Goal: Task Accomplishment & Management: Manage account settings

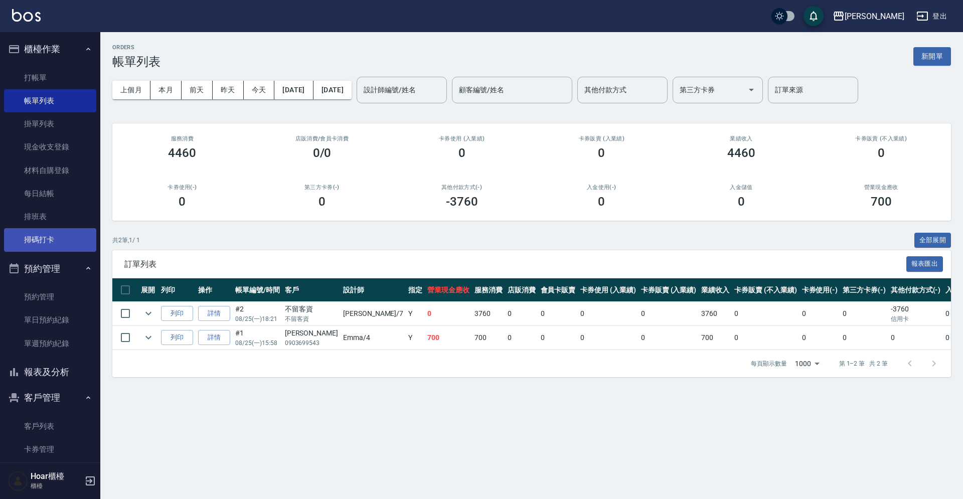
scroll to position [64, 0]
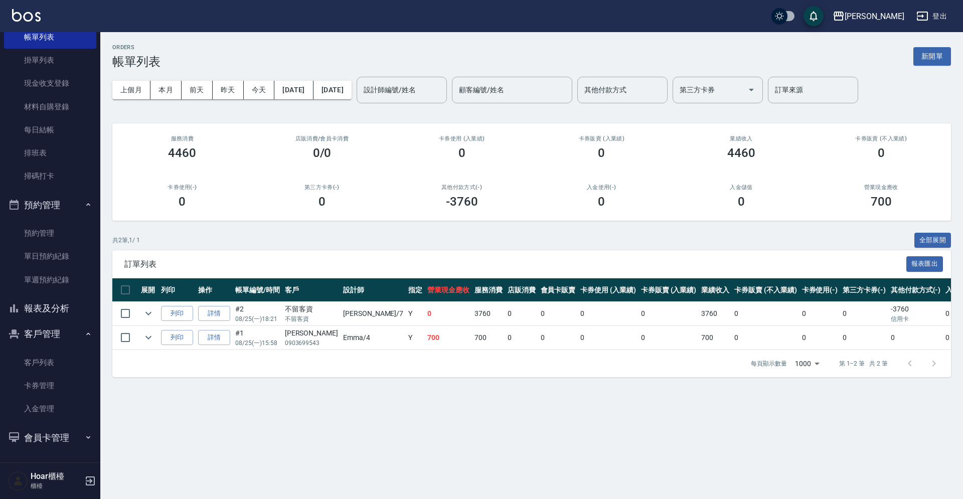
click at [90, 478] on icon "button" at bounding box center [90, 481] width 12 height 12
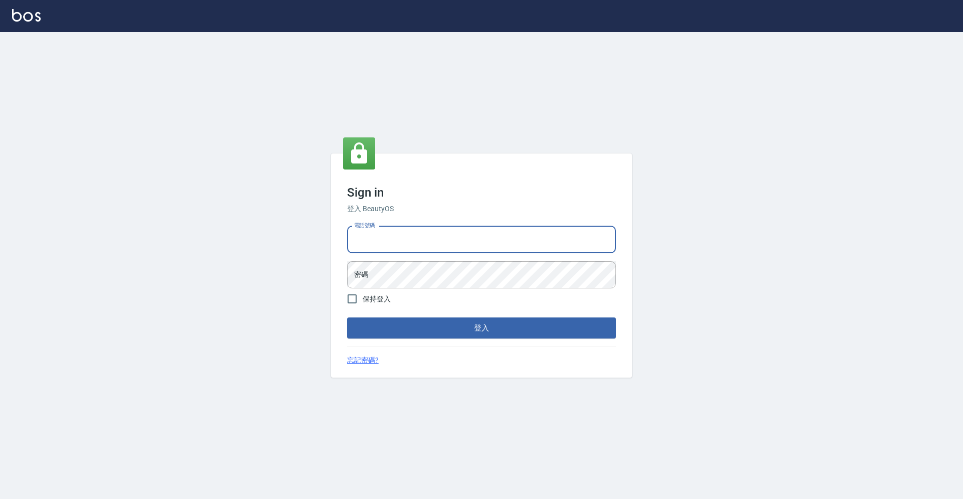
click at [460, 241] on input "電話號碼" at bounding box center [481, 239] width 269 height 27
type input "0931317287"
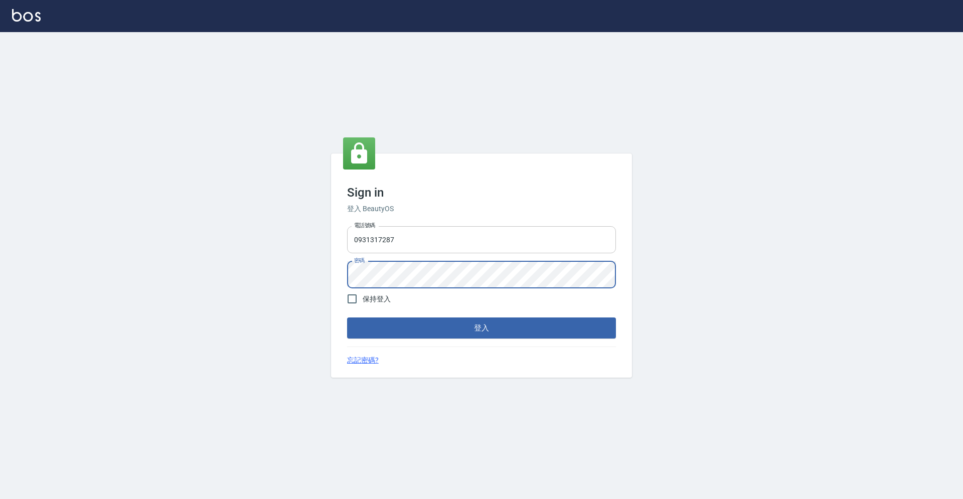
click at [347, 317] on button "登入" at bounding box center [481, 327] width 269 height 21
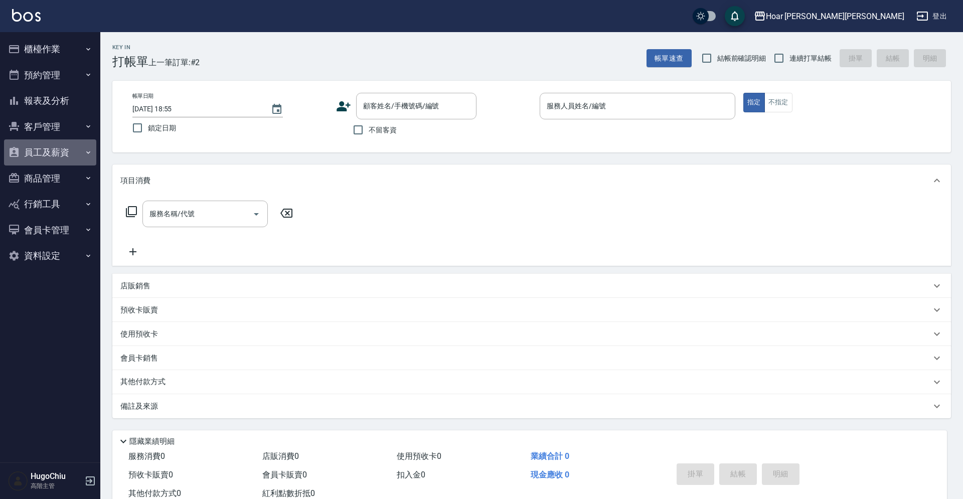
click at [59, 150] on button "員工及薪資" at bounding box center [50, 152] width 92 height 26
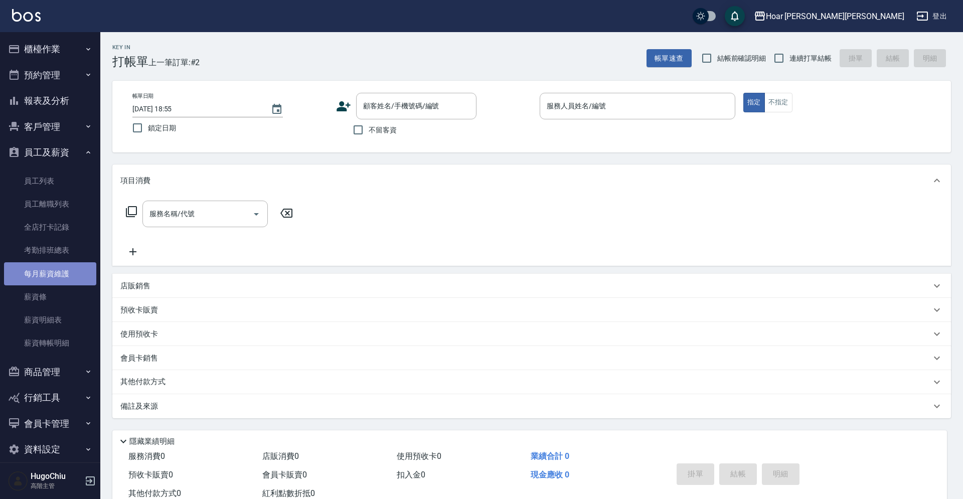
click at [64, 278] on link "每月薪資維護" at bounding box center [50, 273] width 92 height 23
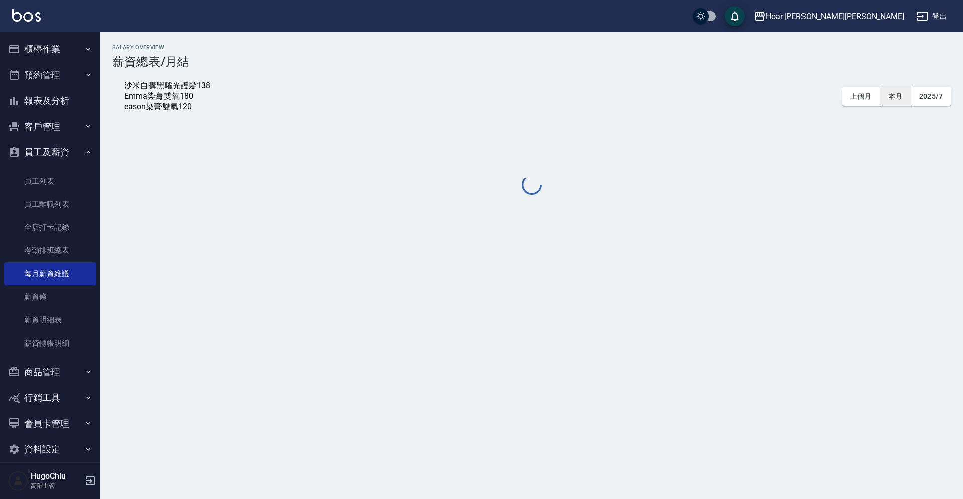
click at [895, 103] on button "本月" at bounding box center [895, 96] width 31 height 19
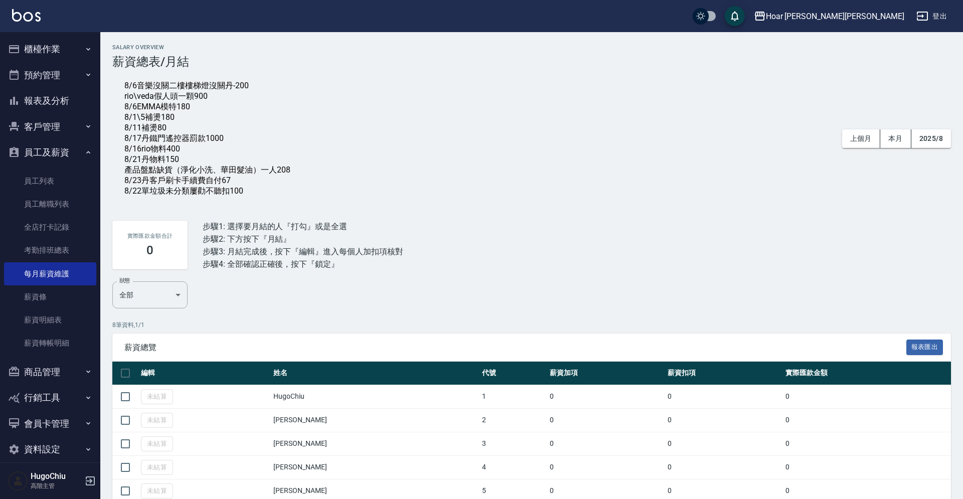
click at [263, 197] on div "8/6音樂沒關二樓樓梯燈沒關丹-200 rio\veda假人頭一顆900 8/6EMMA模特180 8/1\5補燙180 8/11補燙80 8/17丹鐵門遙控…" at bounding box center [207, 139] width 166 height 116
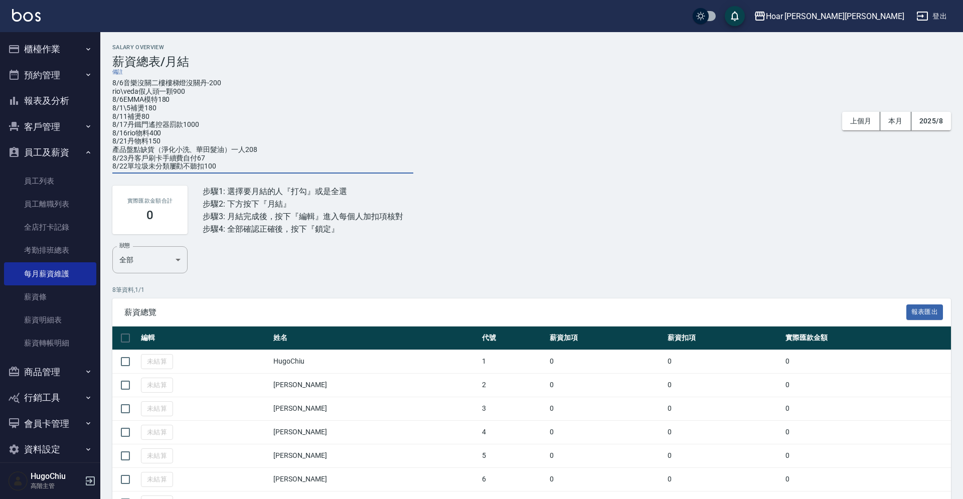
click at [251, 157] on textarea "8/6音樂沒關二樓樓梯燈沒關丹-200 rio\veda假人頭一顆900 8/6EMMA模特180 8/1\5補燙180 8/11補燙80 8/17丹鐵門遙控…" at bounding box center [262, 125] width 301 height 92
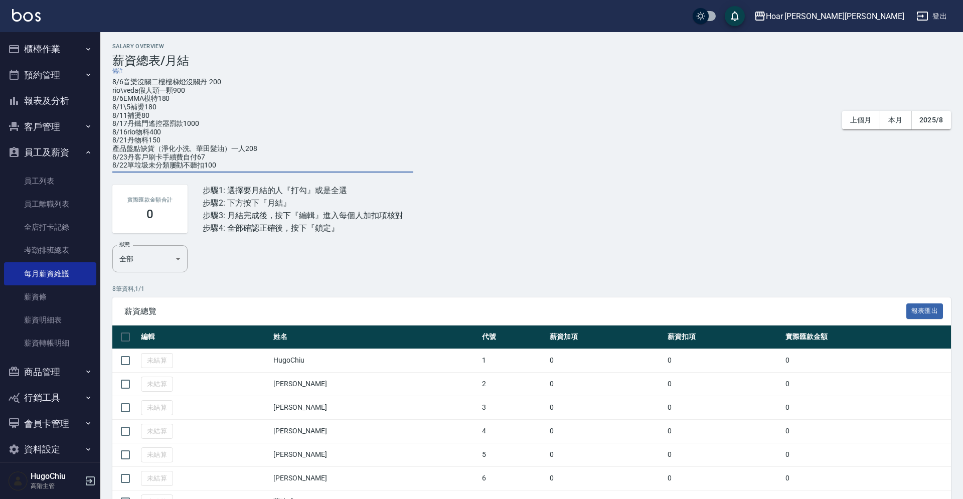
click at [247, 164] on textarea "8/6音樂沒關二樓樓梯燈沒關丹-200 rio\veda假人頭一顆900 8/6EMMA模特180 8/1\5補燙180 8/11補燙80 8/17丹鐵門遙控…" at bounding box center [262, 124] width 301 height 92
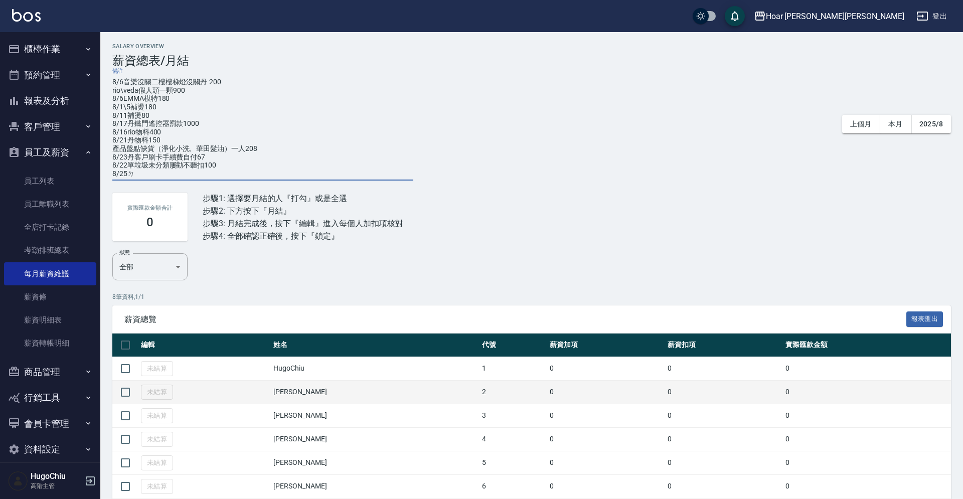
scroll to position [1, 0]
type textarea "8/6音樂沒關二樓樓梯燈沒關丹-200 rio\veda假人頭一顆900 8/6EMMA模特180 8/1\5補燙180 8/11補燙80 8/17丹鐵門遙控…"
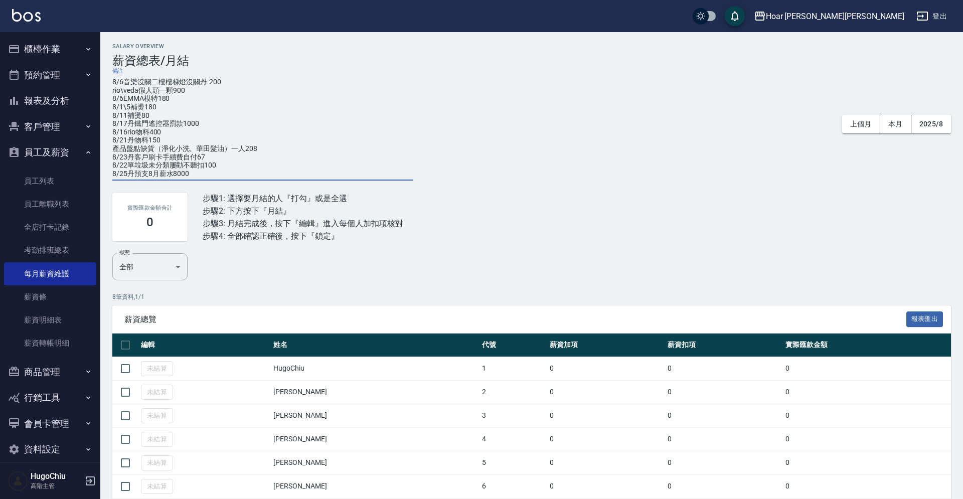
click at [763, 248] on div "實際匯款金額合計 0 步驟1: 選擇要月結的人『打勾』或是全選 步驟2: 下方按下『月結』 步驟3: 月結完成後，按下『編輯』進入每個人加扣項核對 步驟4: …" at bounding box center [531, 217] width 838 height 73
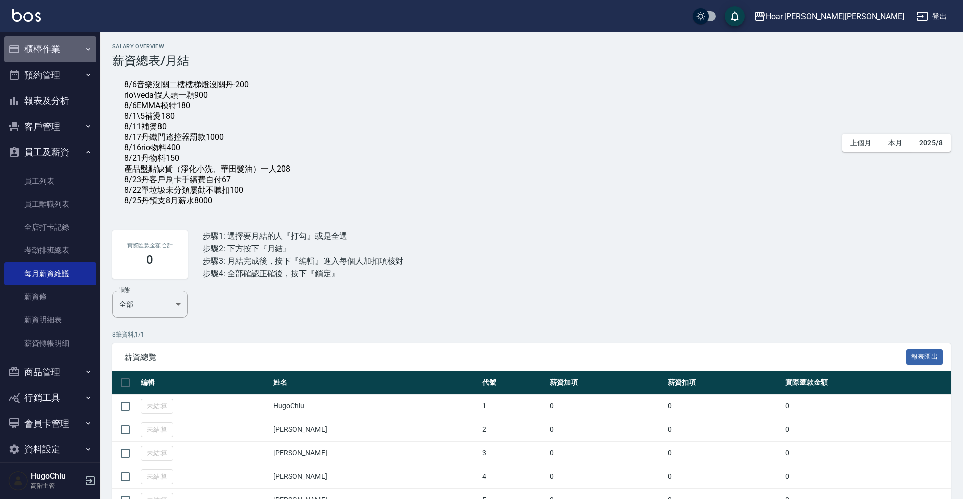
drag, startPoint x: 44, startPoint y: 47, endPoint x: 39, endPoint y: 46, distance: 5.0
click at [44, 47] on button "櫃檯作業" at bounding box center [50, 49] width 92 height 26
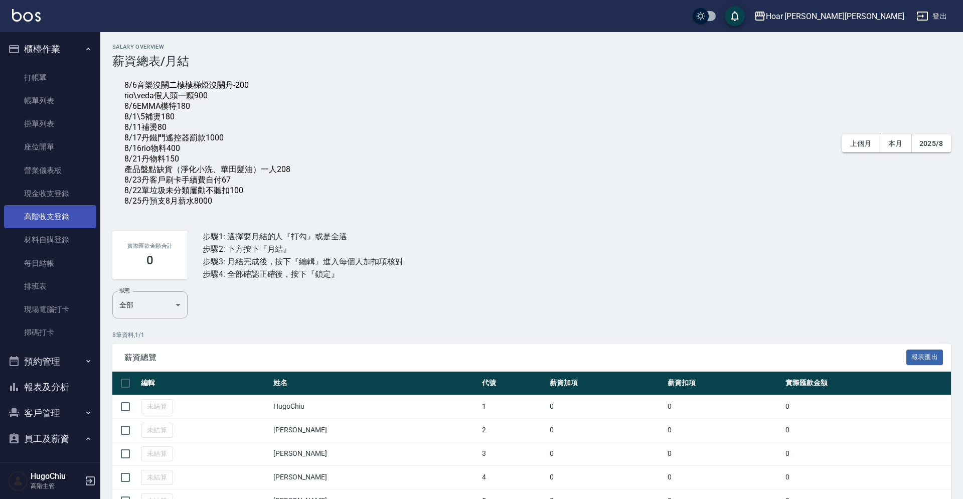
click at [56, 226] on link "高階收支登錄" at bounding box center [50, 216] width 92 height 23
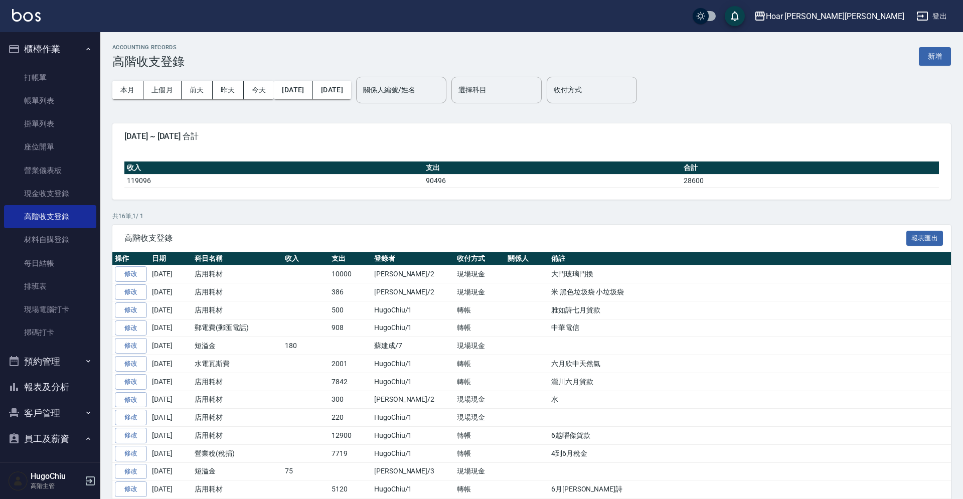
drag, startPoint x: 922, startPoint y: 56, endPoint x: 745, endPoint y: 83, distance: 178.5
click at [921, 56] on button "新增" at bounding box center [935, 56] width 32 height 19
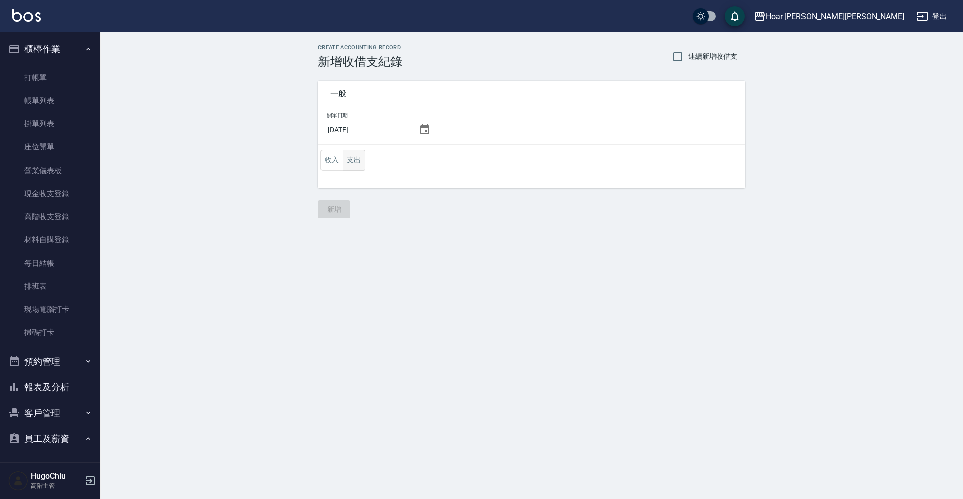
click at [363, 164] on button "支出" at bounding box center [354, 160] width 23 height 21
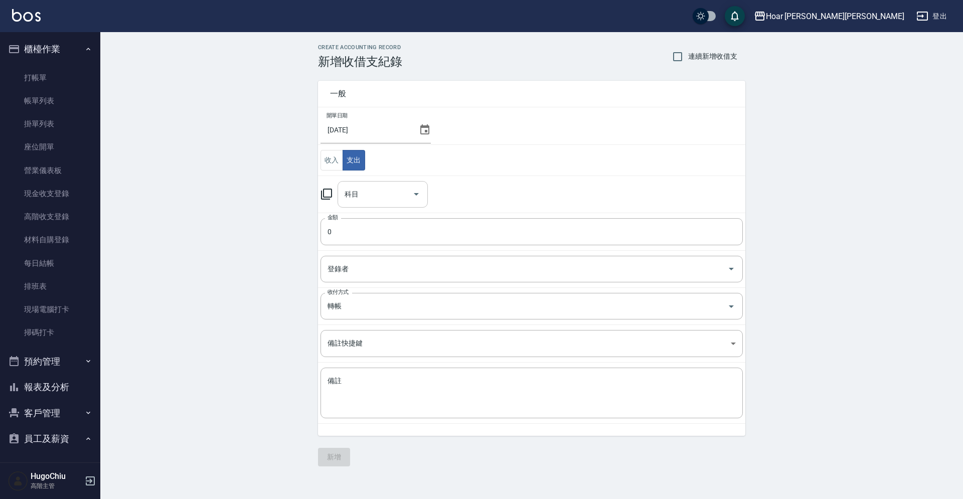
click at [360, 197] on input "科目" at bounding box center [375, 195] width 66 height 18
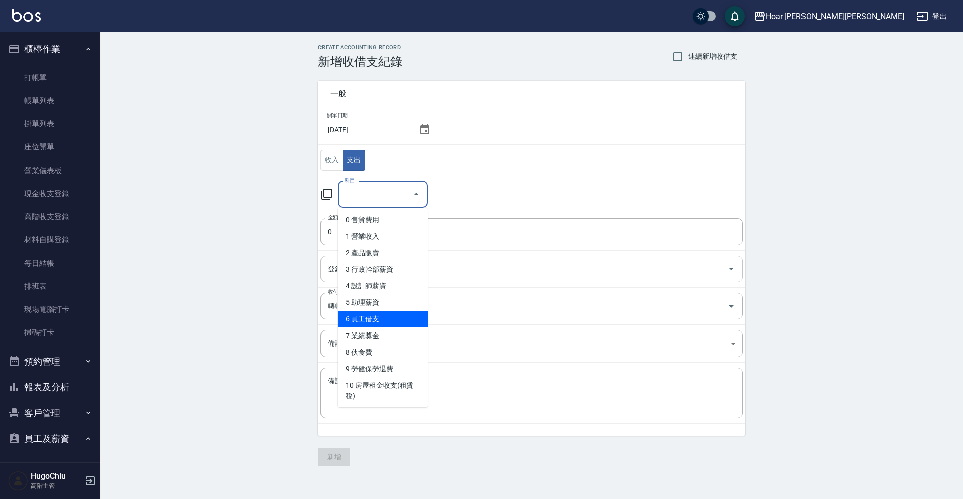
click at [385, 316] on li "6 員工借支" at bounding box center [382, 319] width 90 height 17
type input "6 員工借支"
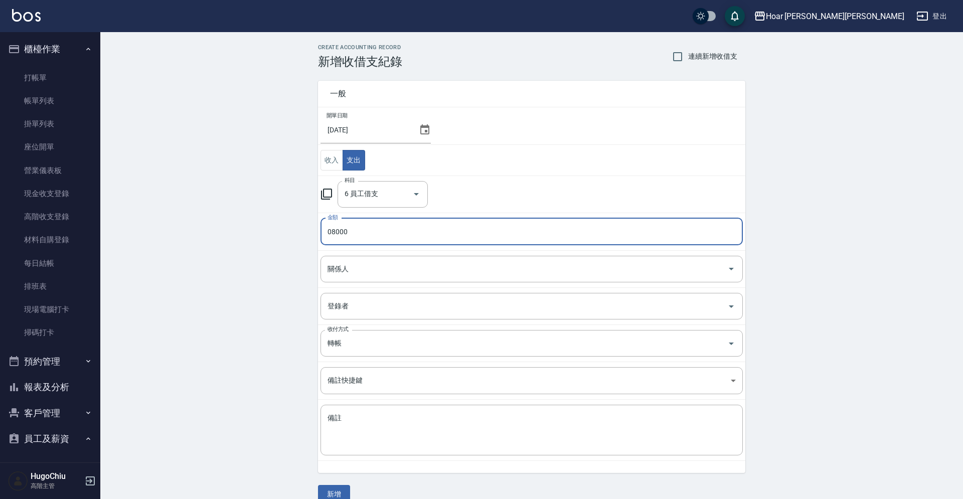
type input "08000"
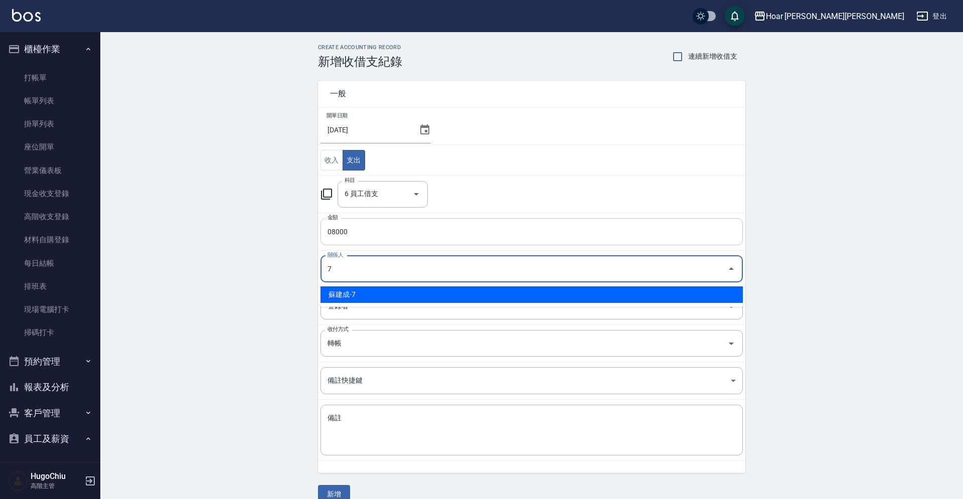
type input "蘇建成-7"
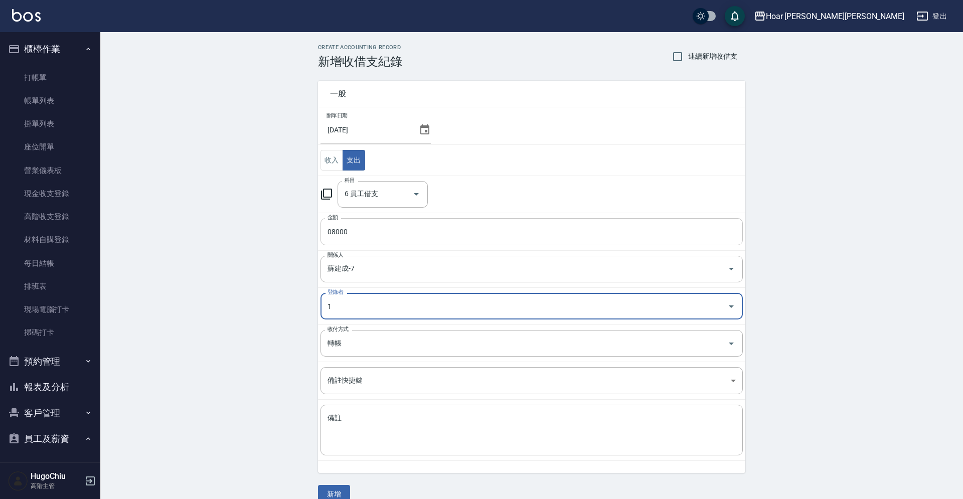
type input "HugoChiu-1"
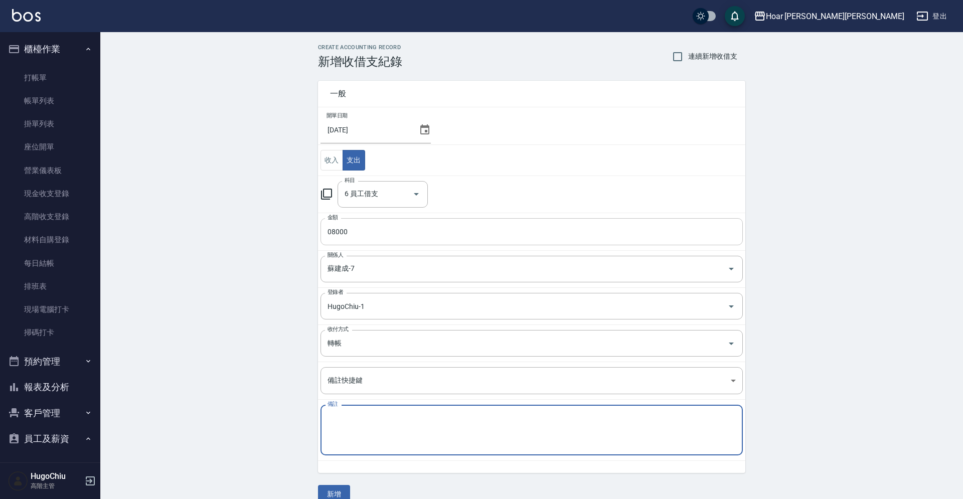
paste textarea "丹預支八月薪資"
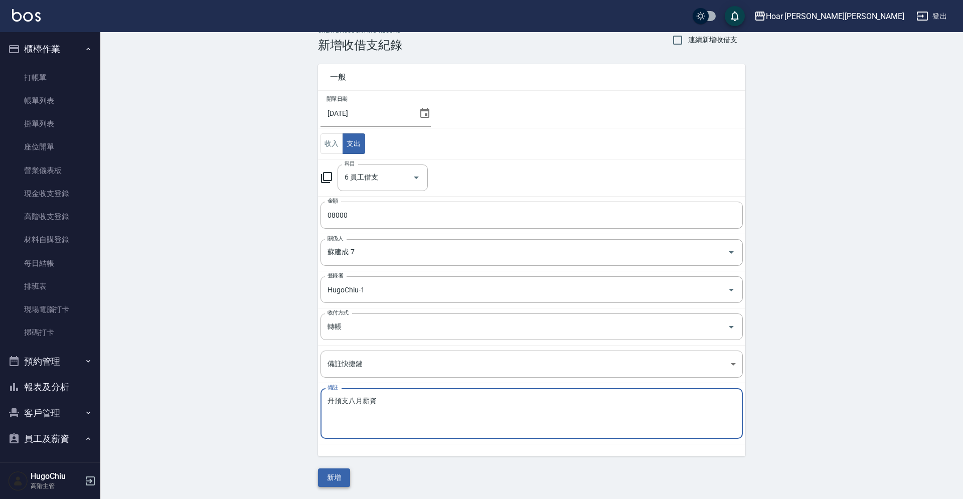
type textarea "丹預支八月薪資"
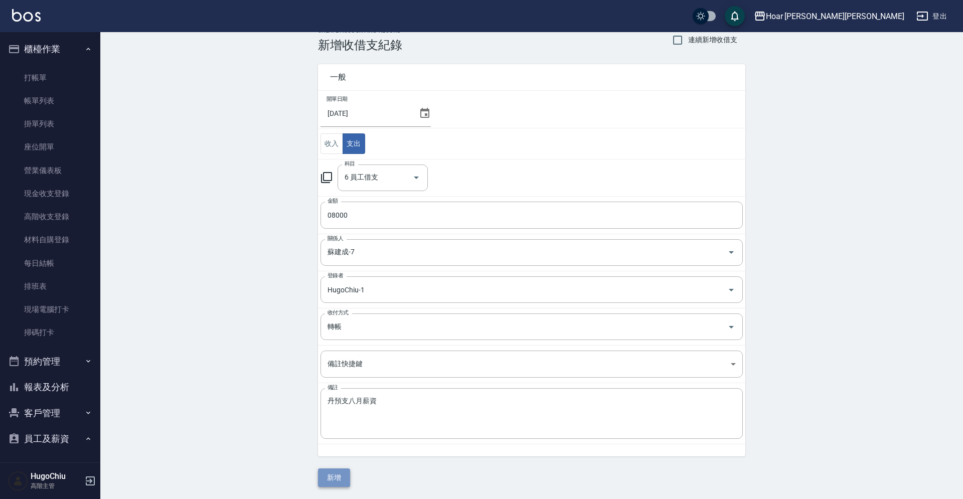
click at [340, 482] on button "新增" at bounding box center [334, 477] width 32 height 19
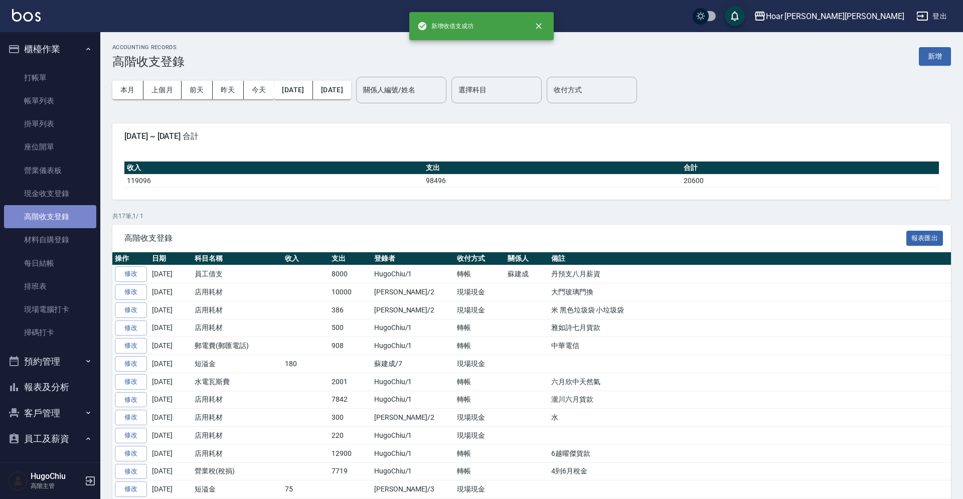
click at [57, 213] on link "高階收支登錄" at bounding box center [50, 216] width 92 height 23
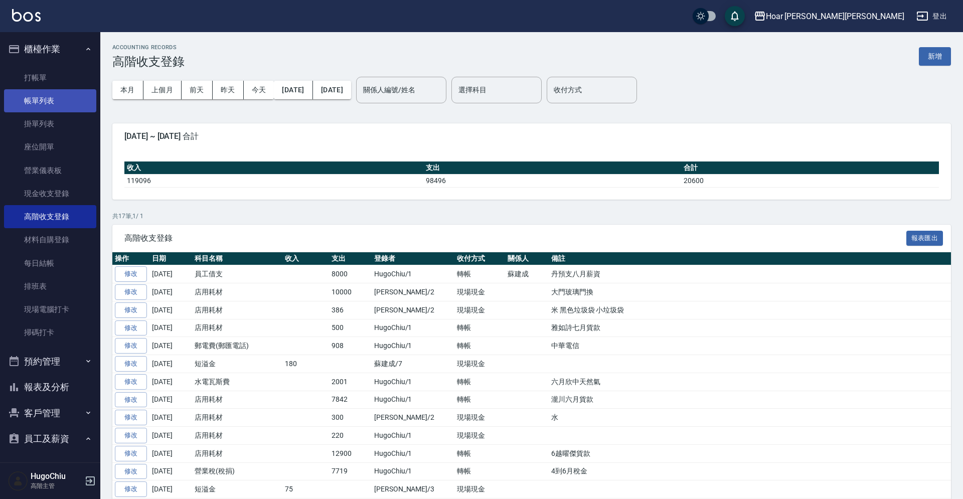
click at [35, 96] on link "帳單列表" at bounding box center [50, 100] width 92 height 23
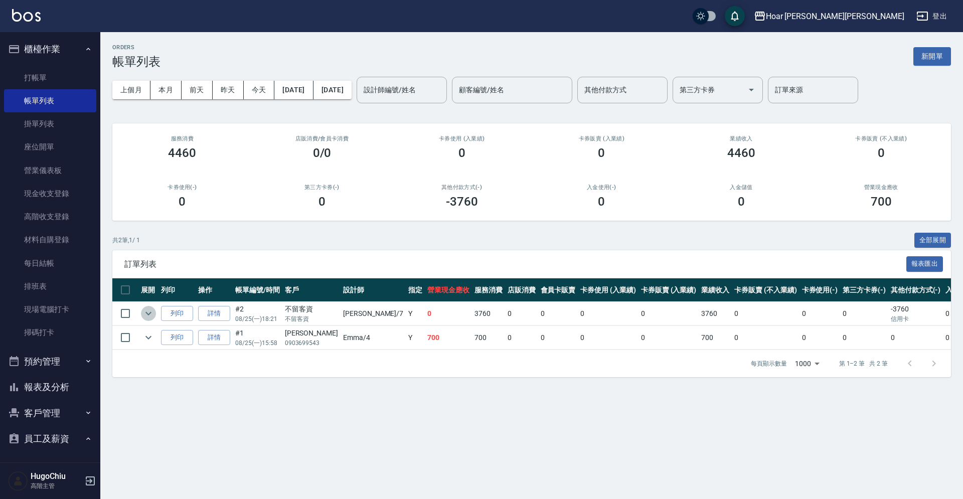
click at [147, 319] on icon "expand row" at bounding box center [148, 313] width 12 height 12
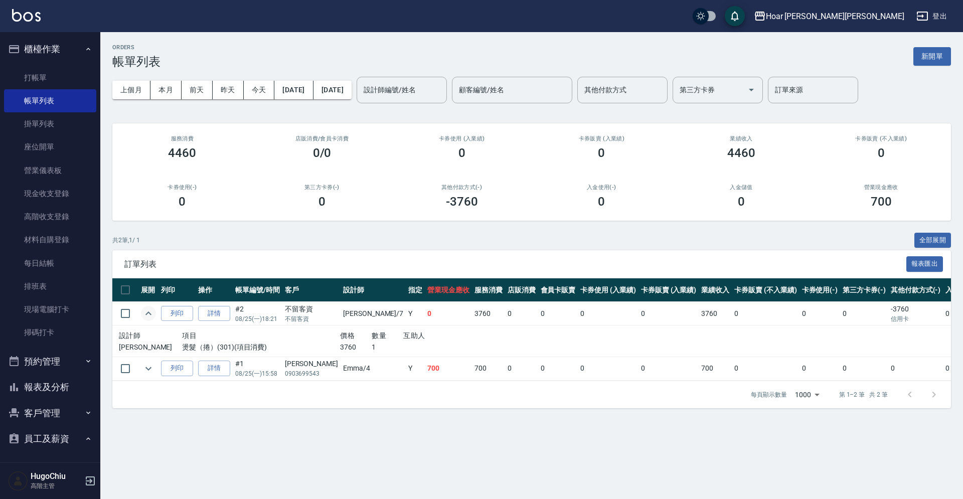
click at [148, 318] on icon "expand row" at bounding box center [148, 313] width 12 height 12
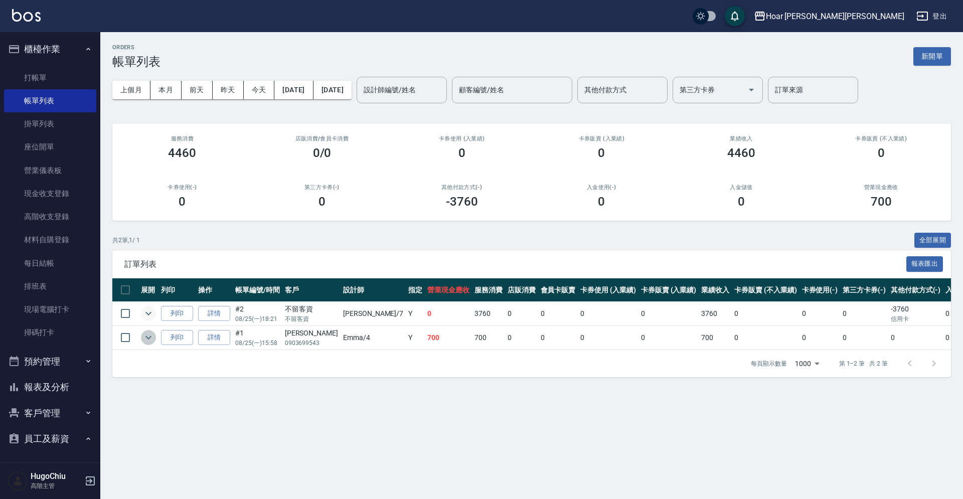
click at [152, 342] on icon "expand row" at bounding box center [148, 337] width 12 height 12
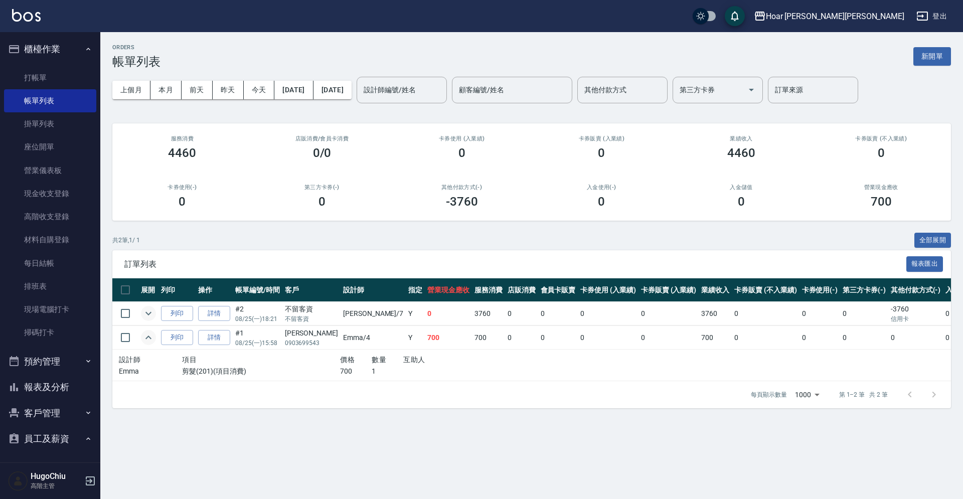
click at [152, 342] on icon "expand row" at bounding box center [148, 337] width 12 height 12
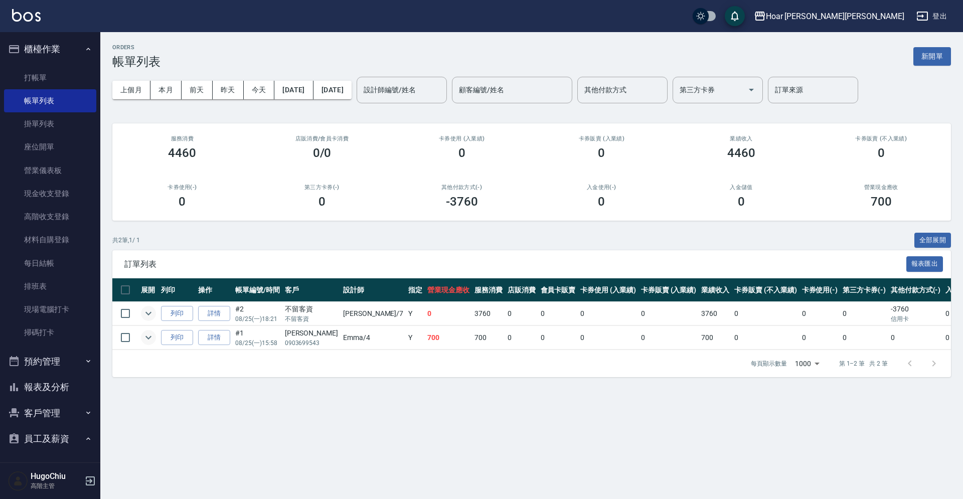
click at [549, 15] on div "Hoar 霍爾沙龍 登出" at bounding box center [481, 16] width 963 height 32
click at [93, 481] on icon "button" at bounding box center [90, 481] width 12 height 12
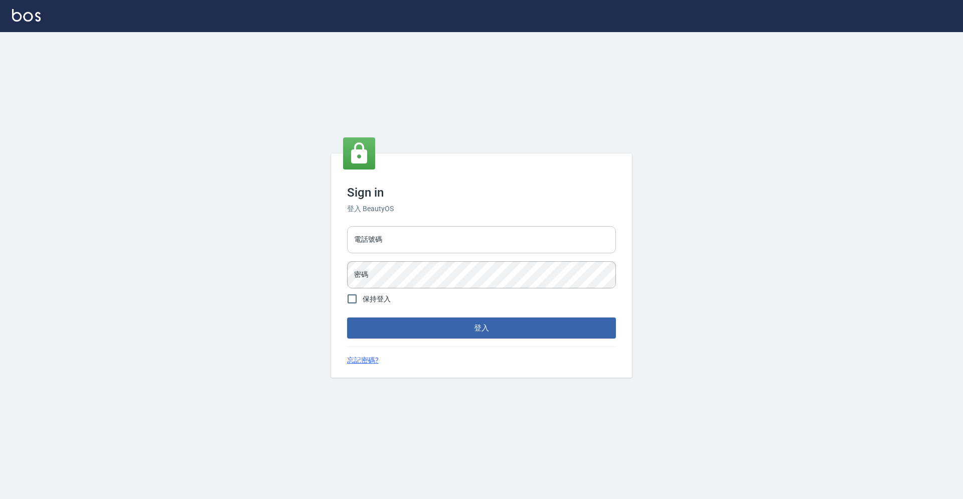
click at [419, 247] on input "電話號碼" at bounding box center [481, 239] width 269 height 27
type input "0423014488"
drag, startPoint x: 380, startPoint y: 303, endPoint x: 388, endPoint y: 334, distance: 31.8
click at [380, 303] on span "保持登入" at bounding box center [377, 299] width 28 height 11
click at [363, 303] on input "保持登入" at bounding box center [352, 298] width 21 height 21
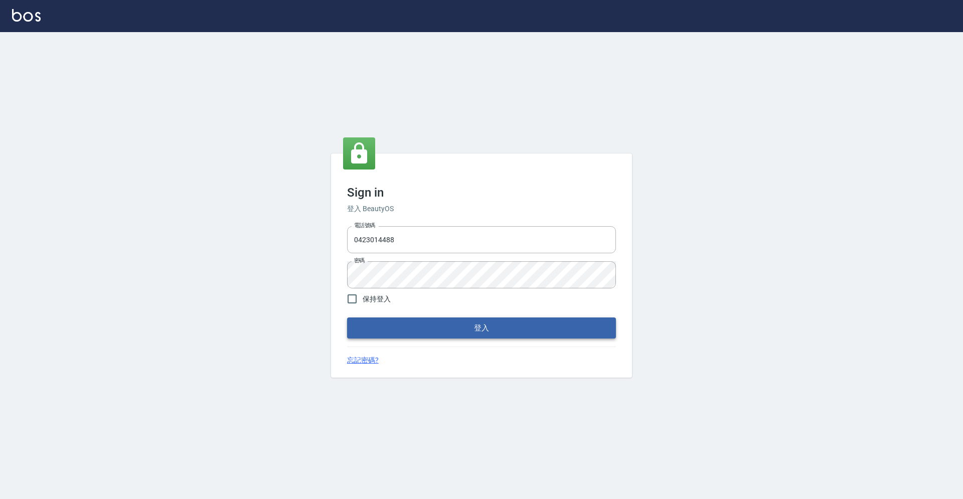
checkbox input "true"
click at [389, 334] on button "登入" at bounding box center [481, 327] width 269 height 21
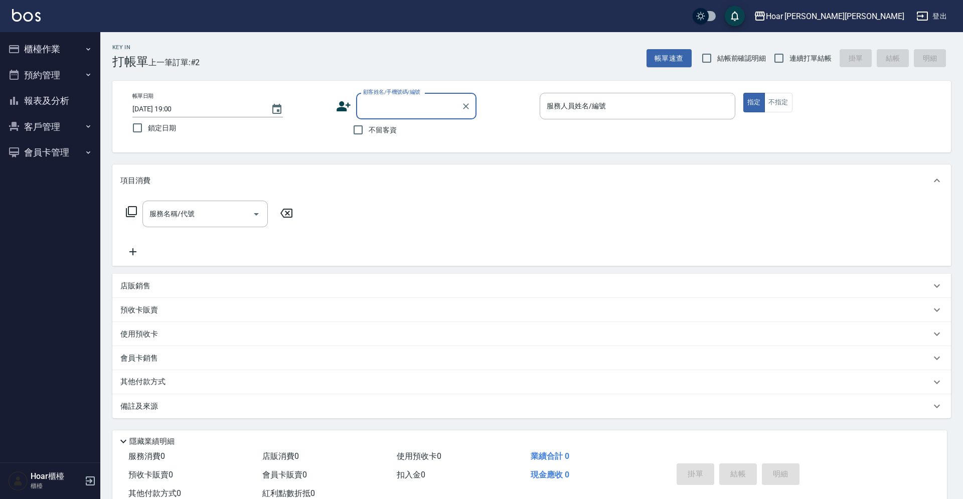
scroll to position [1, 0]
